Goal: Task Accomplishment & Management: Manage account settings

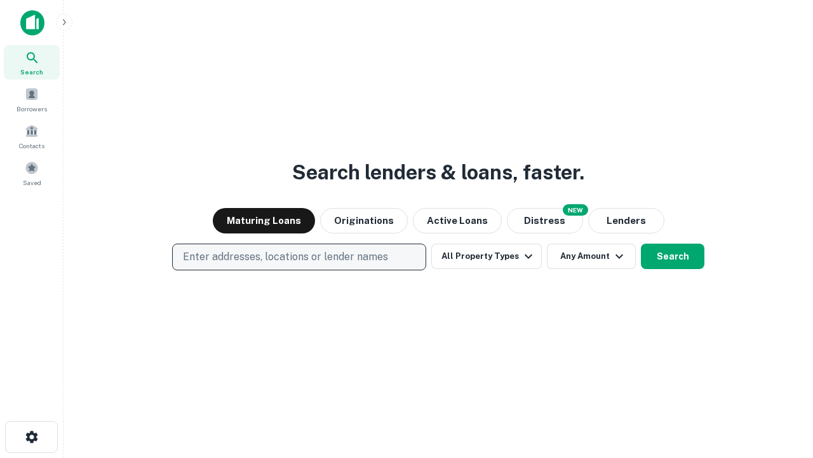
click at [299, 257] on p "Enter addresses, locations or lender names" at bounding box center [285, 256] width 205 height 15
type input "**********"
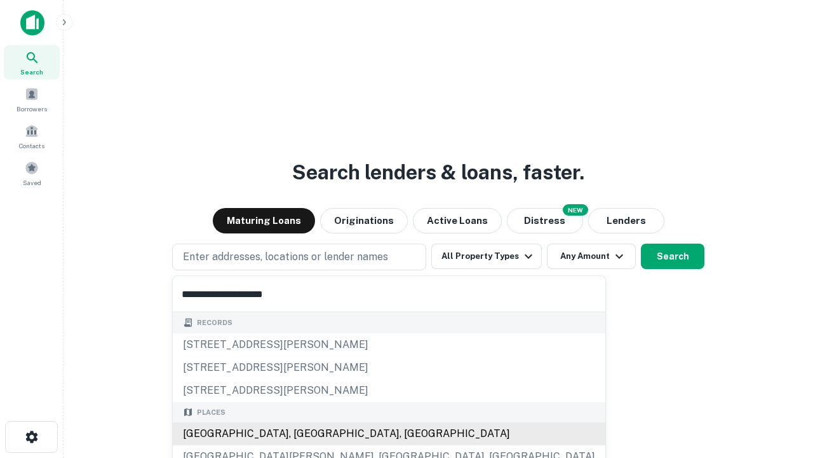
click at [304, 433] on div "[GEOGRAPHIC_DATA], [GEOGRAPHIC_DATA], [GEOGRAPHIC_DATA]" at bounding box center [389, 433] width 433 height 23
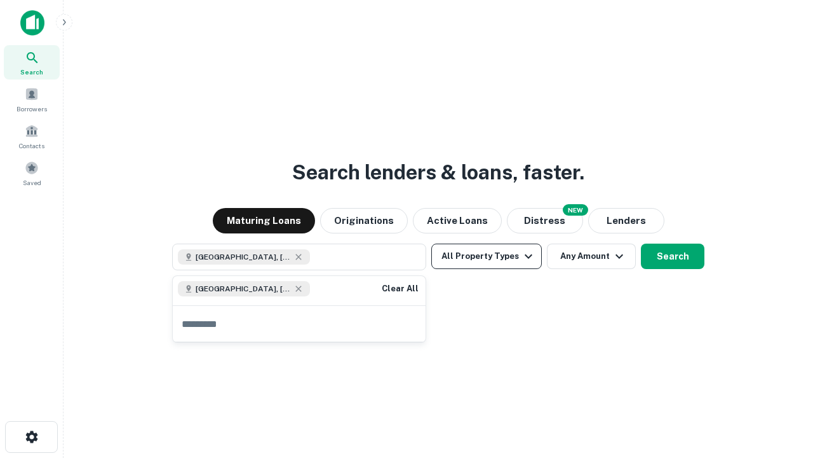
click at [487, 256] on button "All Property Types" at bounding box center [487, 255] width 111 height 25
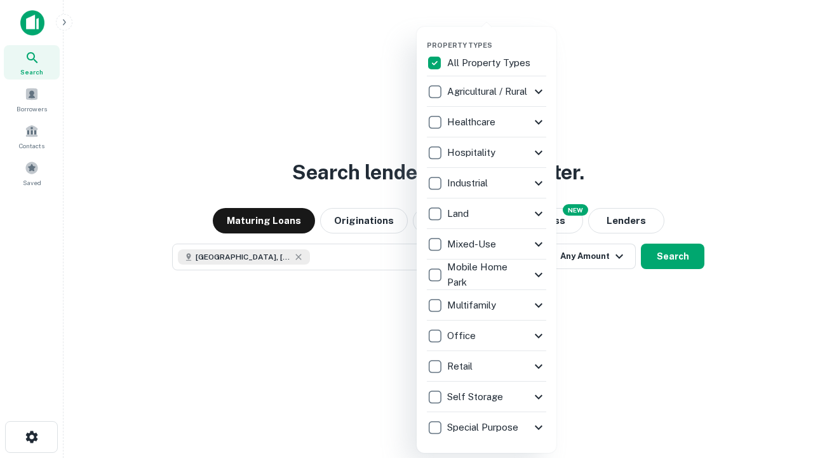
click at [497, 37] on button "button" at bounding box center [497, 37] width 140 height 1
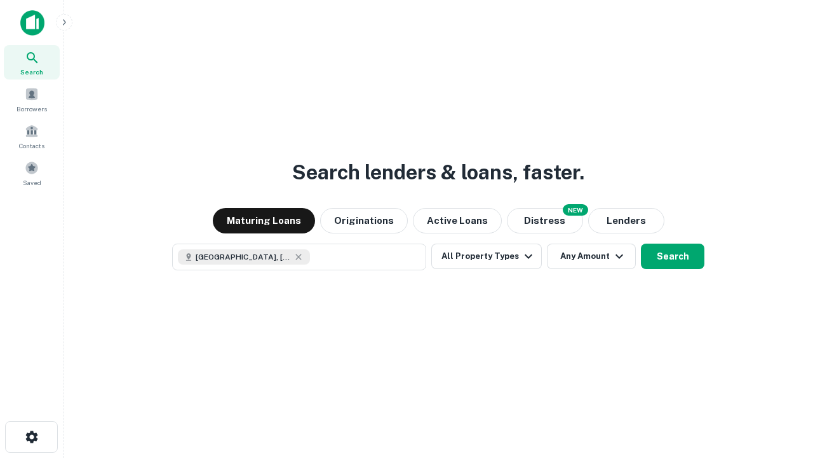
scroll to position [20, 0]
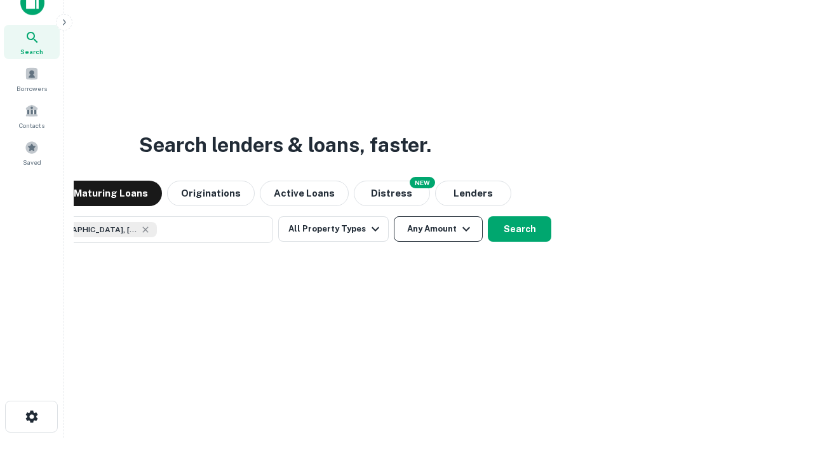
click at [394, 216] on button "Any Amount" at bounding box center [438, 228] width 89 height 25
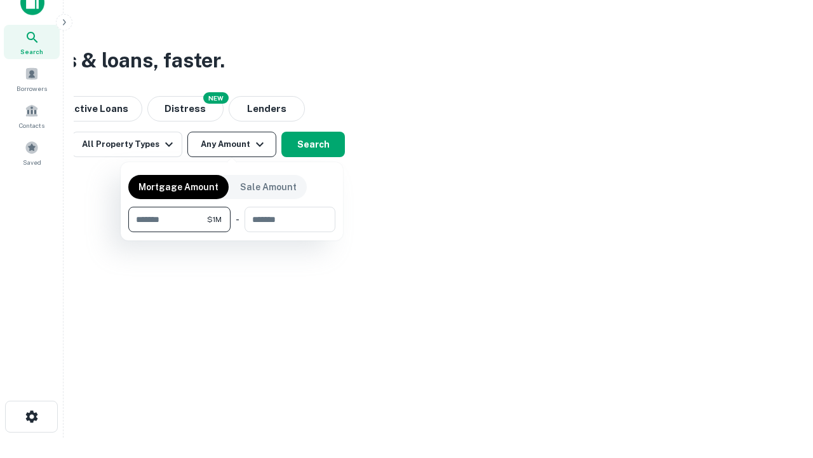
type input "*******"
click at [232, 232] on button "button" at bounding box center [231, 232] width 207 height 1
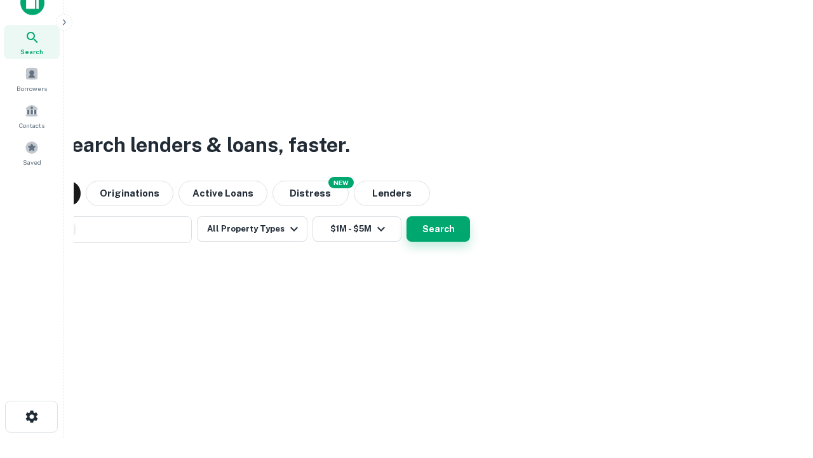
click at [407, 216] on button "Search" at bounding box center [439, 228] width 64 height 25
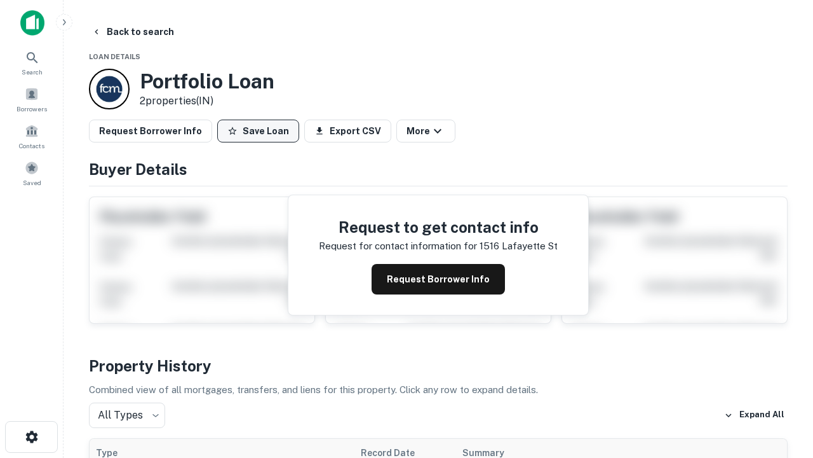
click at [258, 131] on button "Save Loan" at bounding box center [258, 130] width 82 height 23
click at [261, 131] on button "Loan Saved" at bounding box center [261, 130] width 88 height 23
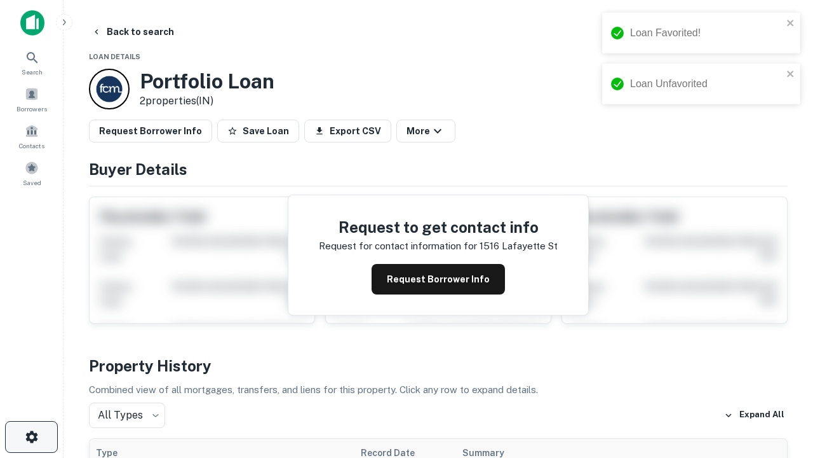
click at [31, 437] on icon "button" at bounding box center [31, 436] width 15 height 15
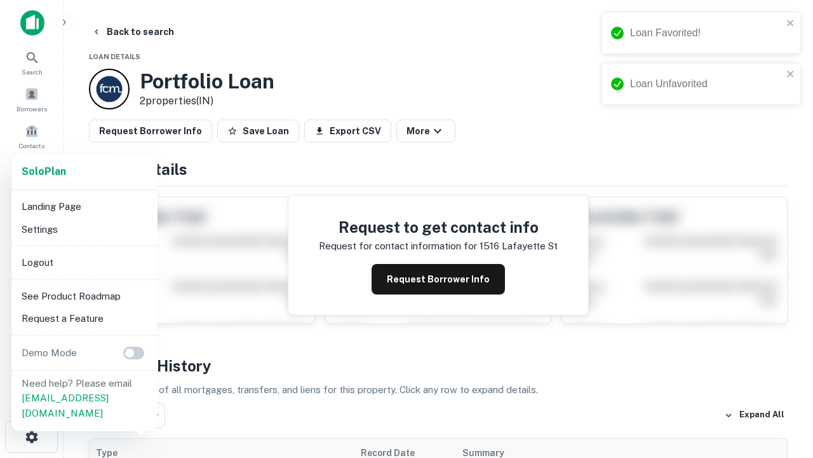
click at [84, 262] on li "Logout" at bounding box center [85, 262] width 136 height 23
